Goal: Information Seeking & Learning: Check status

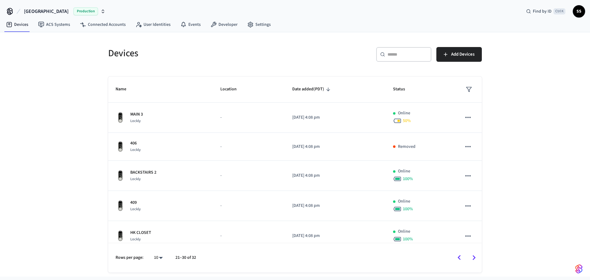
click at [461, 256] on icon "Go to previous page" at bounding box center [459, 258] width 10 height 10
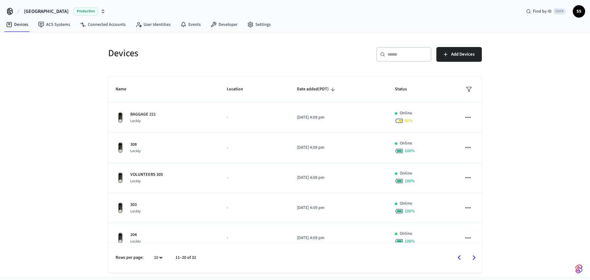
click at [458, 260] on icon "Go to previous page" at bounding box center [459, 258] width 10 height 10
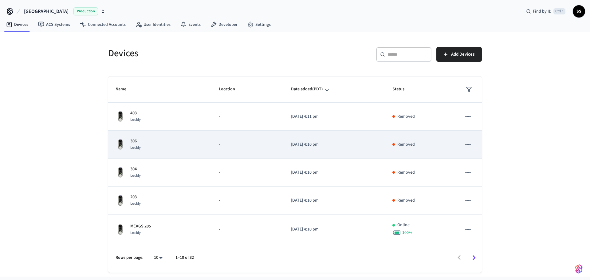
click at [134, 142] on p "306" at bounding box center [135, 141] width 10 height 6
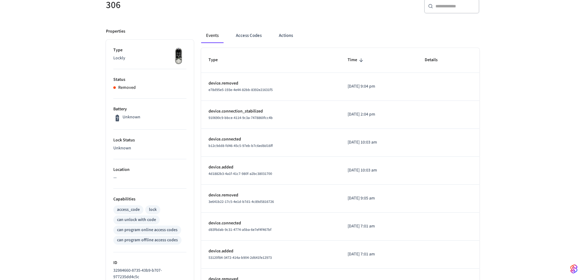
scroll to position [31, 0]
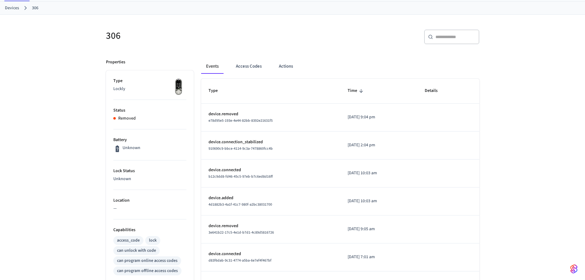
click at [14, 9] on link "Devices" at bounding box center [12, 8] width 14 height 6
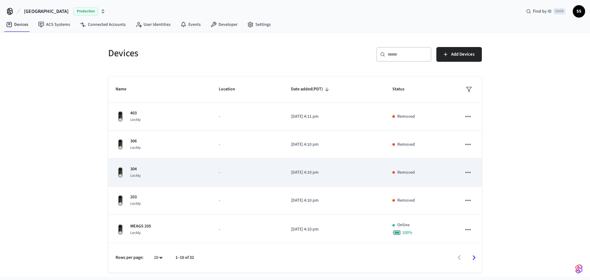
click at [182, 175] on div "304 Lockly" at bounding box center [159, 172] width 88 height 13
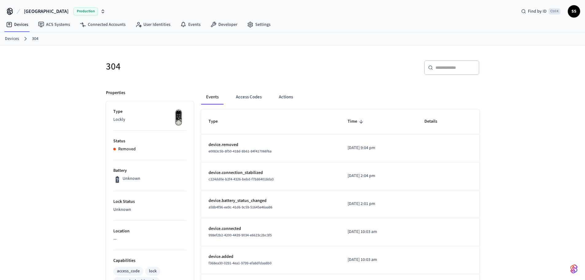
drag, startPoint x: 14, startPoint y: 40, endPoint x: 21, endPoint y: 46, distance: 9.6
click at [14, 40] on link "Devices" at bounding box center [12, 39] width 14 height 6
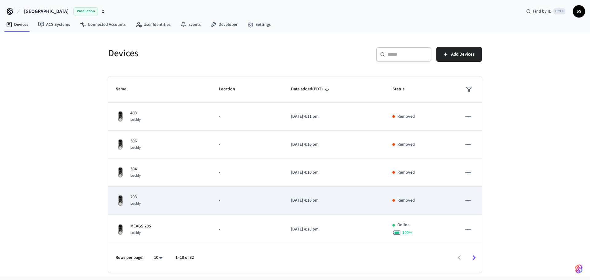
click at [213, 202] on td "-" at bounding box center [247, 200] width 72 height 28
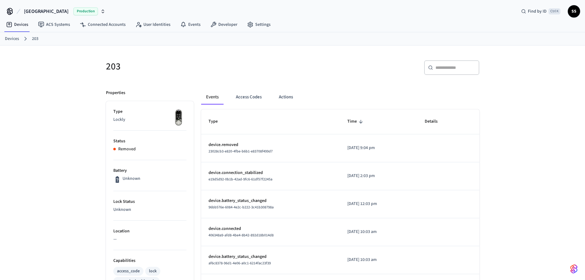
click at [11, 37] on link "Devices" at bounding box center [12, 39] width 14 height 6
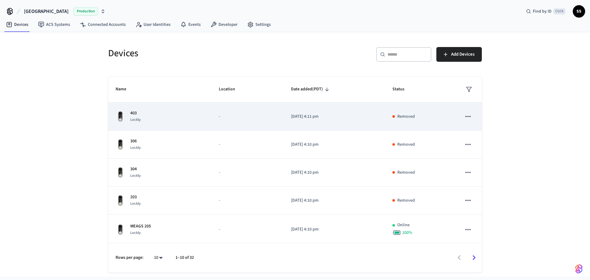
click at [137, 117] on span "Lockly" at bounding box center [135, 119] width 10 height 5
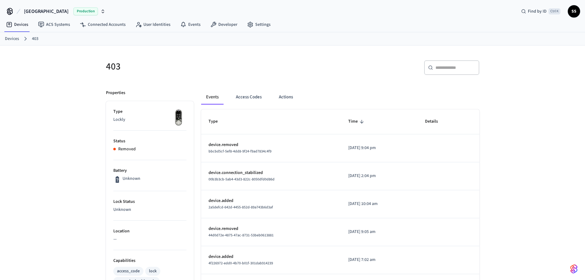
click at [4, 37] on div "Devices 403" at bounding box center [292, 38] width 585 height 13
click at [10, 37] on link "Devices" at bounding box center [12, 39] width 14 height 6
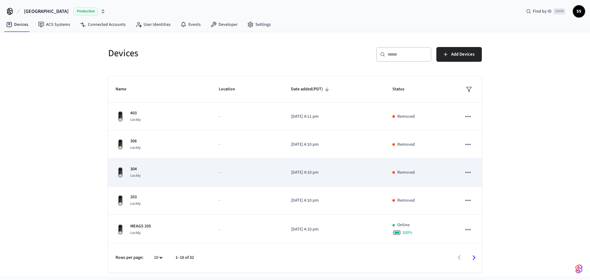
click at [151, 172] on div "304 Lockly" at bounding box center [159, 172] width 88 height 13
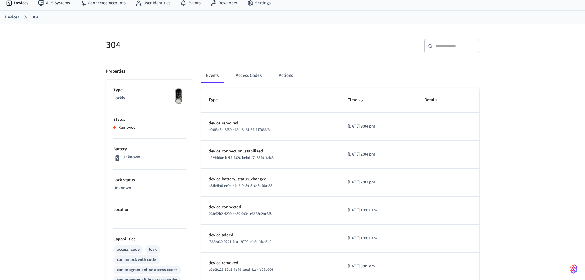
scroll to position [31, 0]
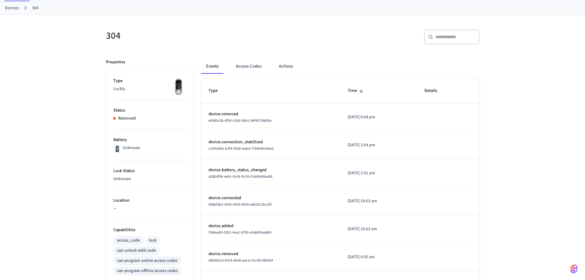
click at [8, 7] on link "Devices" at bounding box center [12, 8] width 14 height 6
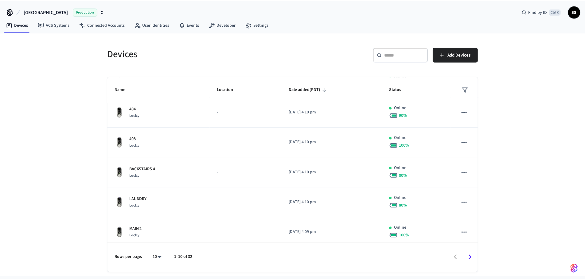
scroll to position [152, 0]
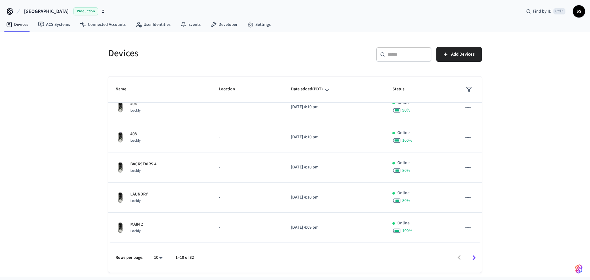
click at [474, 259] on icon "Go to next page" at bounding box center [474, 258] width 10 height 10
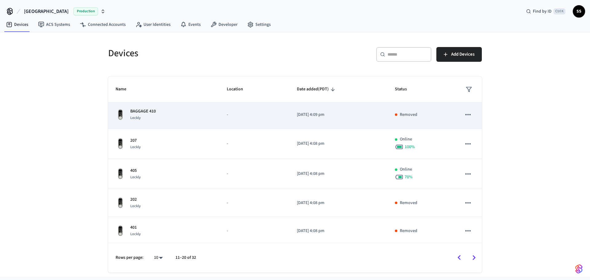
click at [194, 112] on div "BAGGAGE 410 Lockly" at bounding box center [163, 114] width 96 height 13
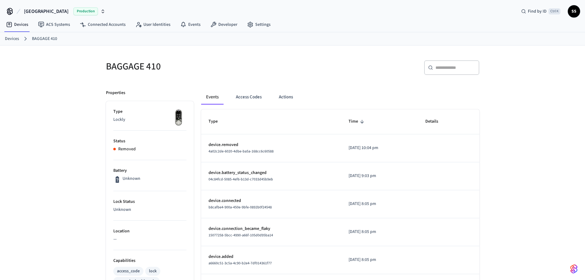
scroll to position [31, 0]
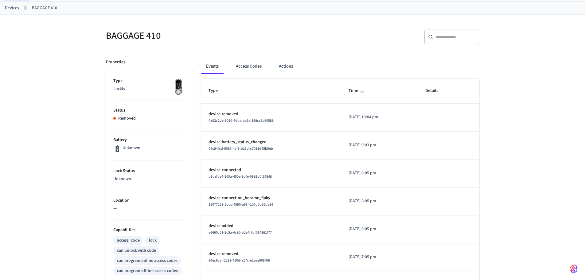
click at [14, 6] on link "Devices" at bounding box center [12, 8] width 14 height 6
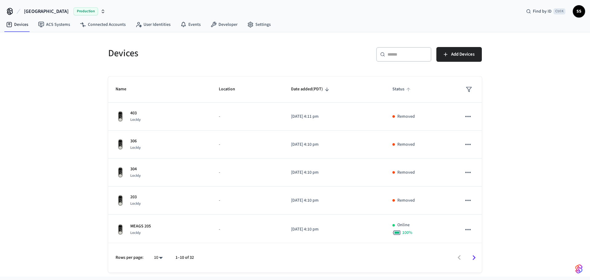
click at [408, 89] on span "Status" at bounding box center [402, 89] width 20 height 10
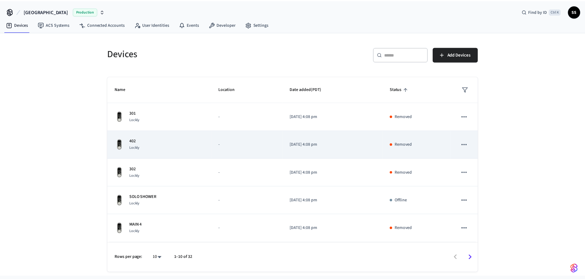
scroll to position [140, 0]
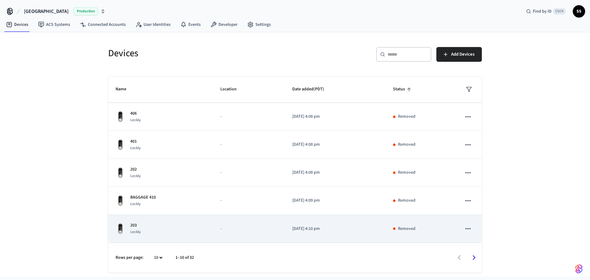
click at [162, 228] on div "203 Lockly" at bounding box center [160, 228] width 90 height 13
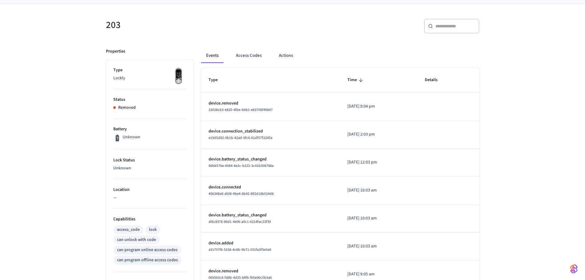
scroll to position [31, 0]
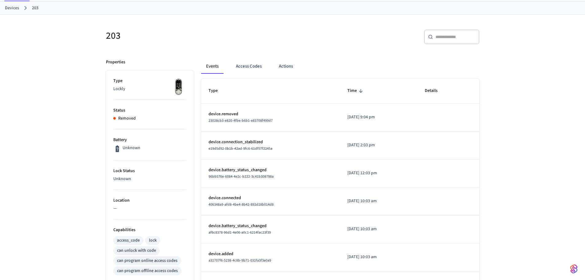
click at [14, 8] on link "Devices" at bounding box center [12, 8] width 14 height 6
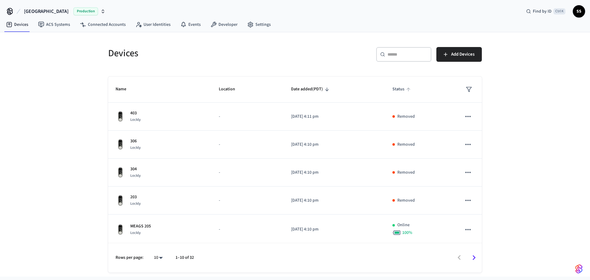
click at [405, 88] on icon "sticky table" at bounding box center [408, 90] width 6 height 6
